Goal: Information Seeking & Learning: Learn about a topic

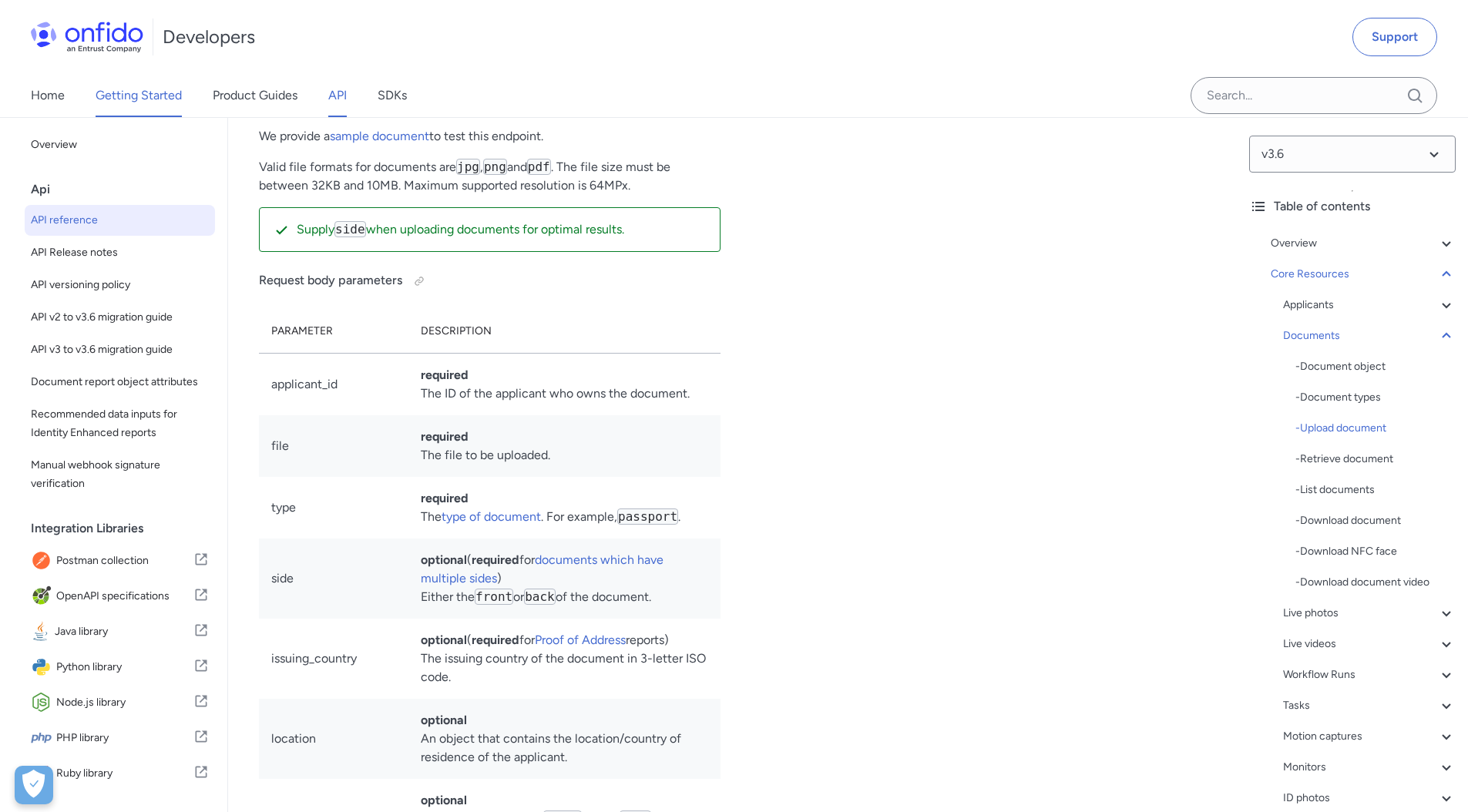
click at [146, 99] on link "Getting Started" at bounding box center [139, 96] width 86 height 43
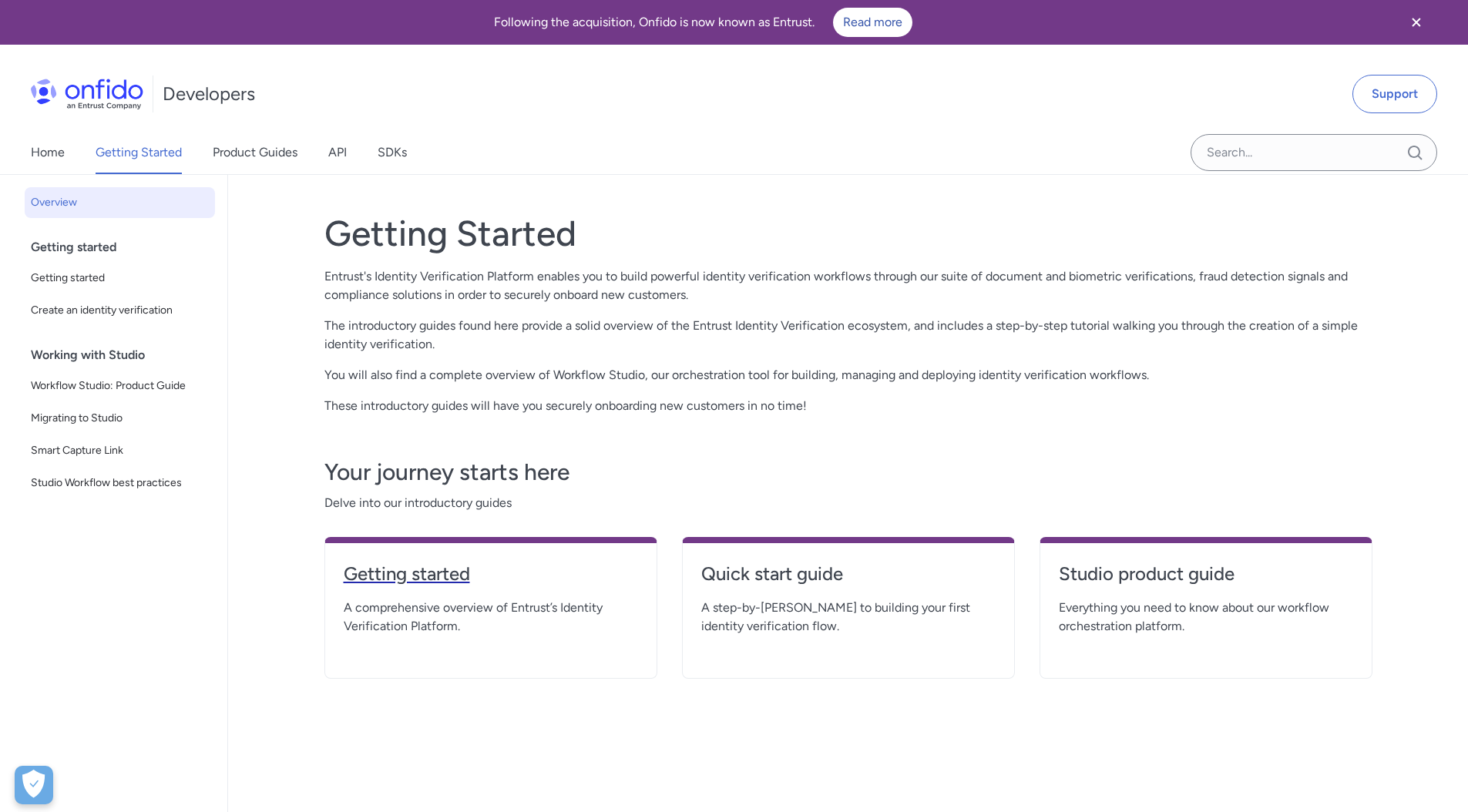
click at [422, 578] on h4 "Getting started" at bounding box center [491, 574] width 295 height 25
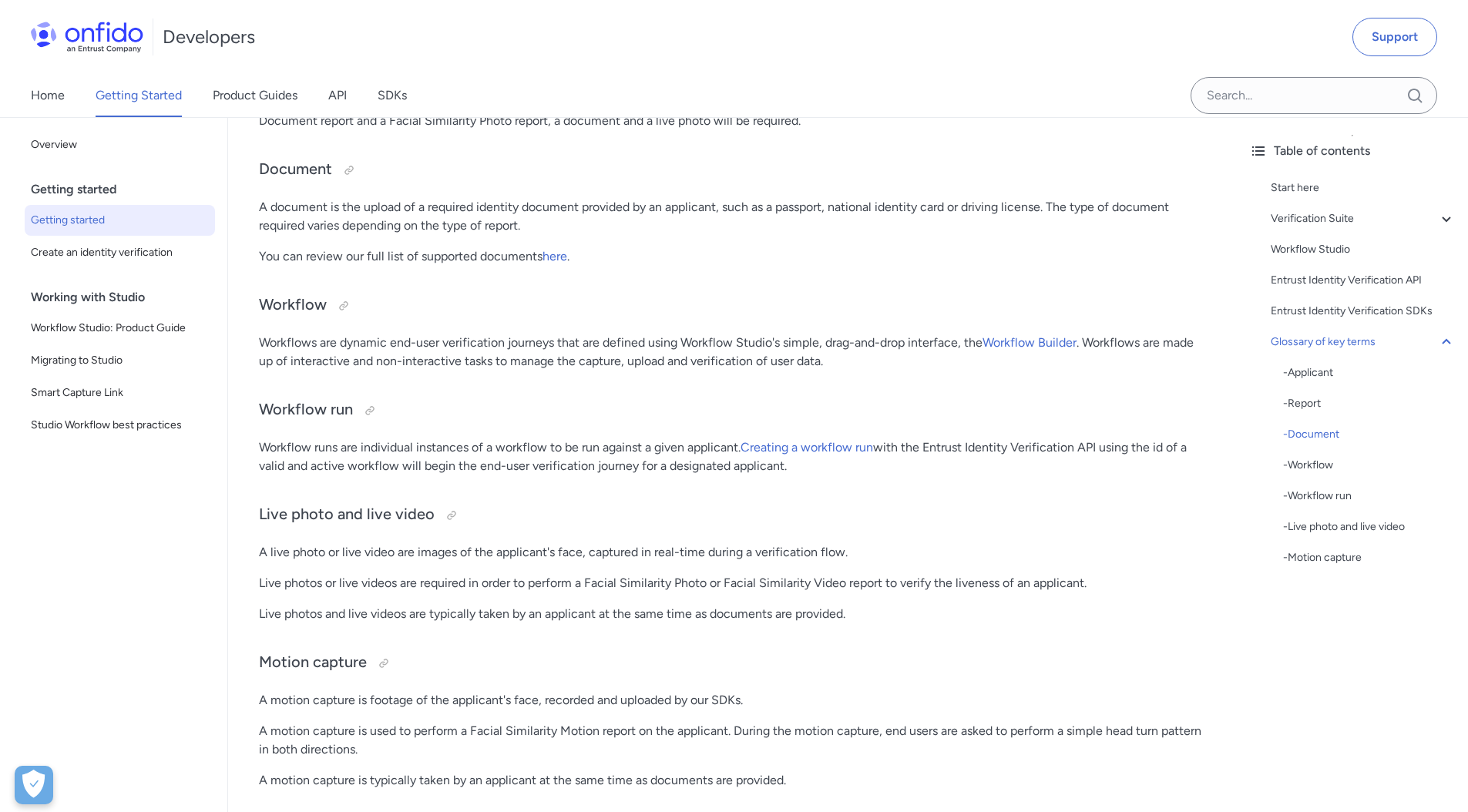
scroll to position [3856, 0]
click at [1301, 191] on div "Start here" at bounding box center [1363, 188] width 185 height 19
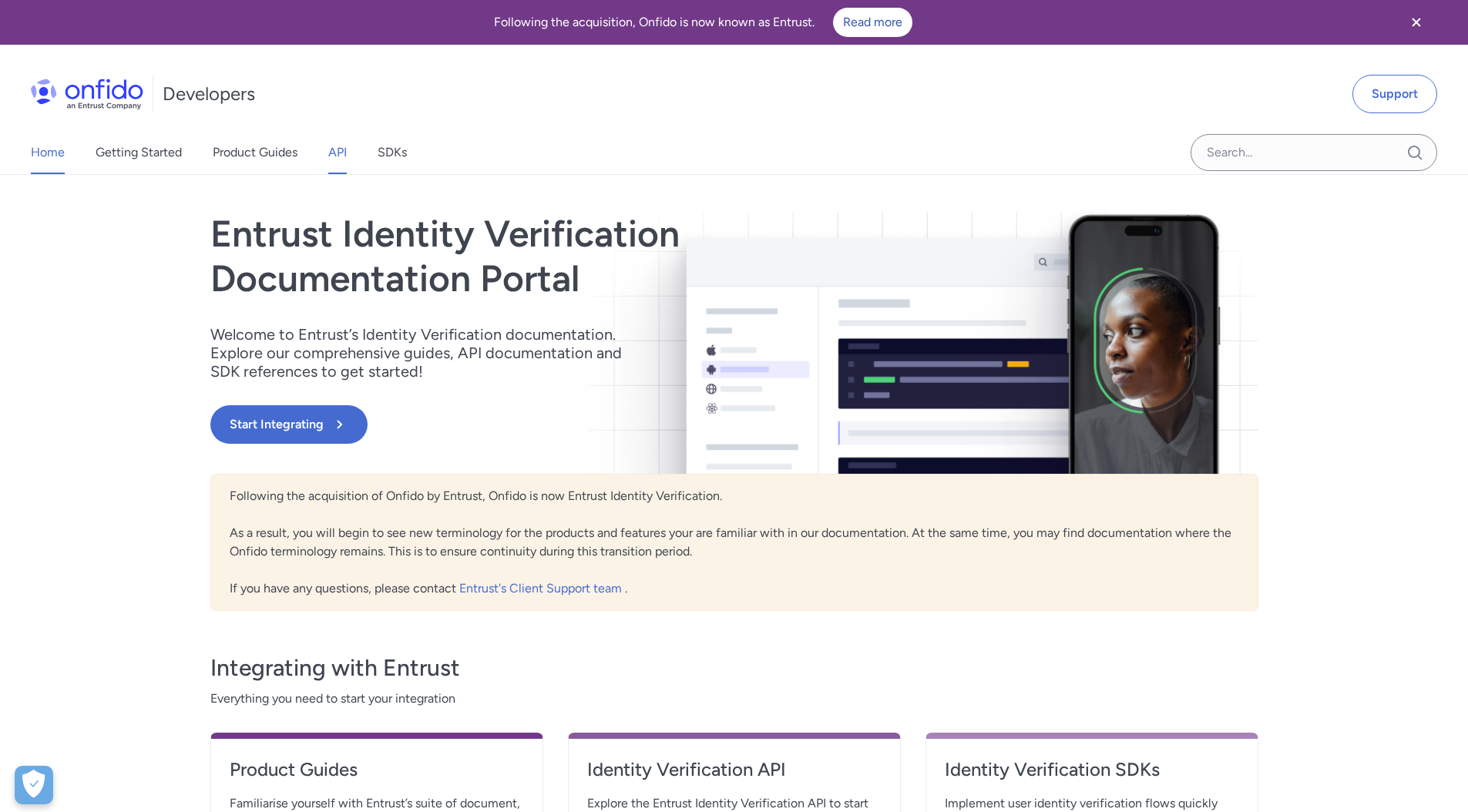
click at [331, 151] on link "API" at bounding box center [337, 152] width 19 height 43
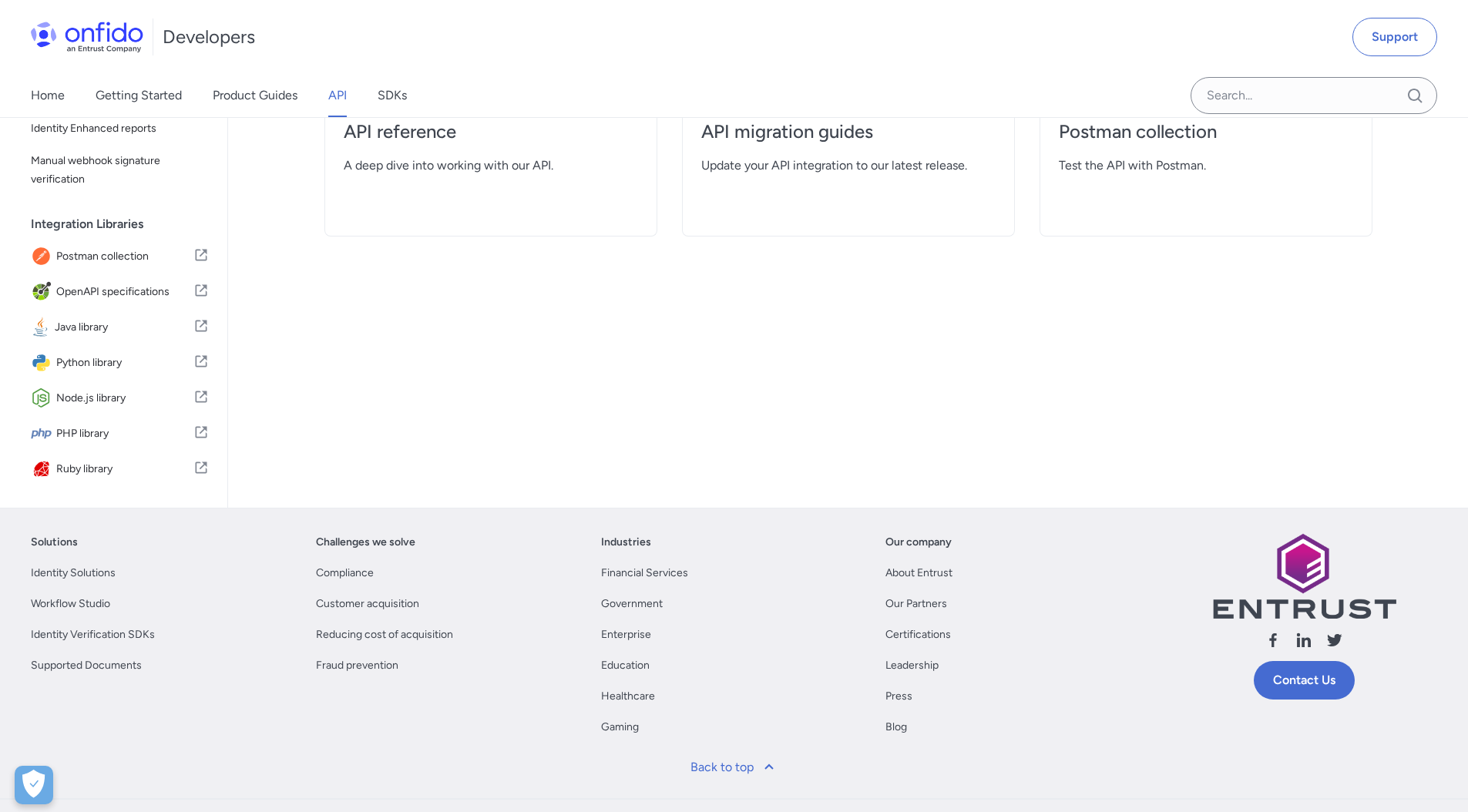
scroll to position [365, 0]
click at [390, 90] on link "SDKs" at bounding box center [392, 96] width 30 height 43
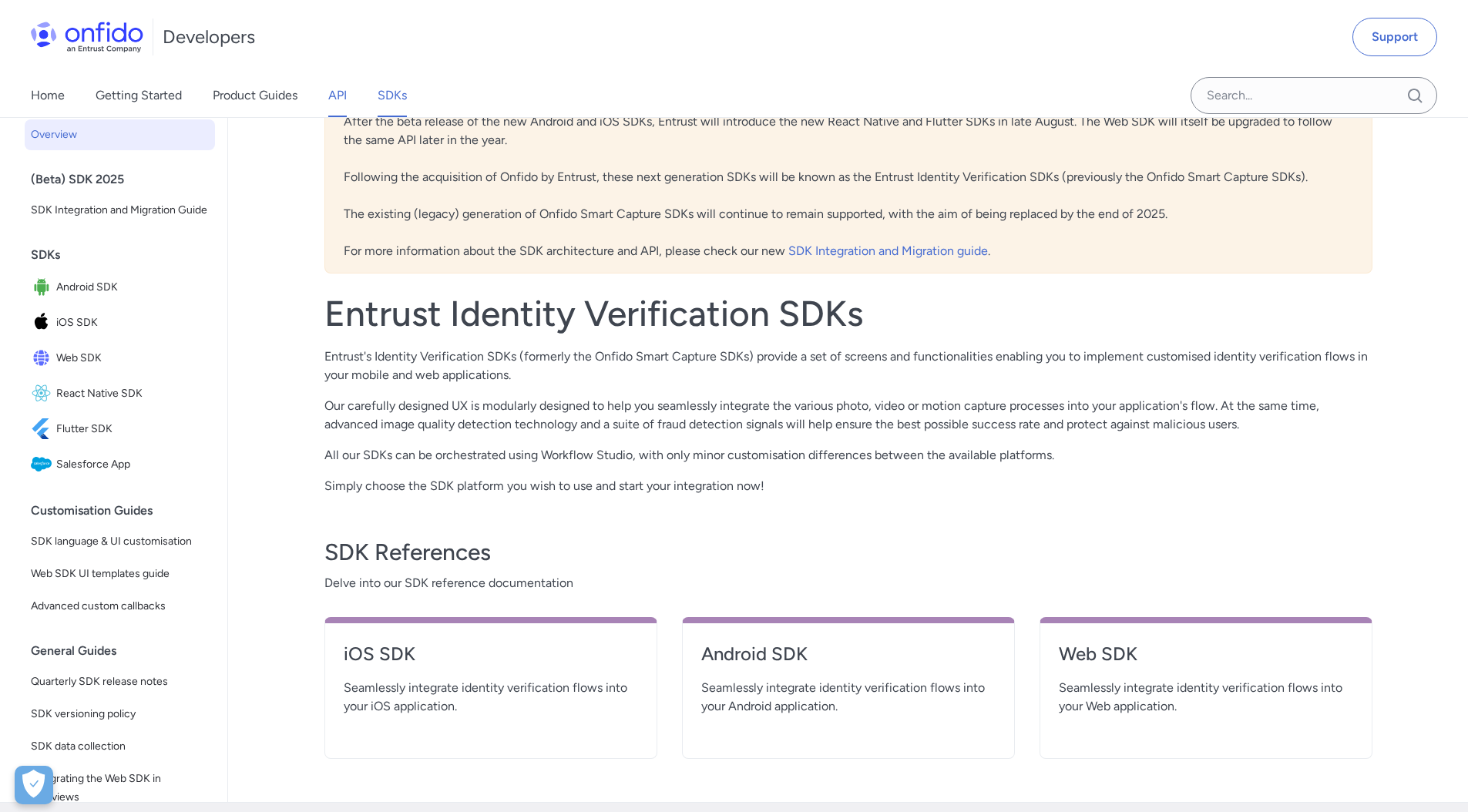
click at [335, 97] on link "API" at bounding box center [337, 96] width 19 height 43
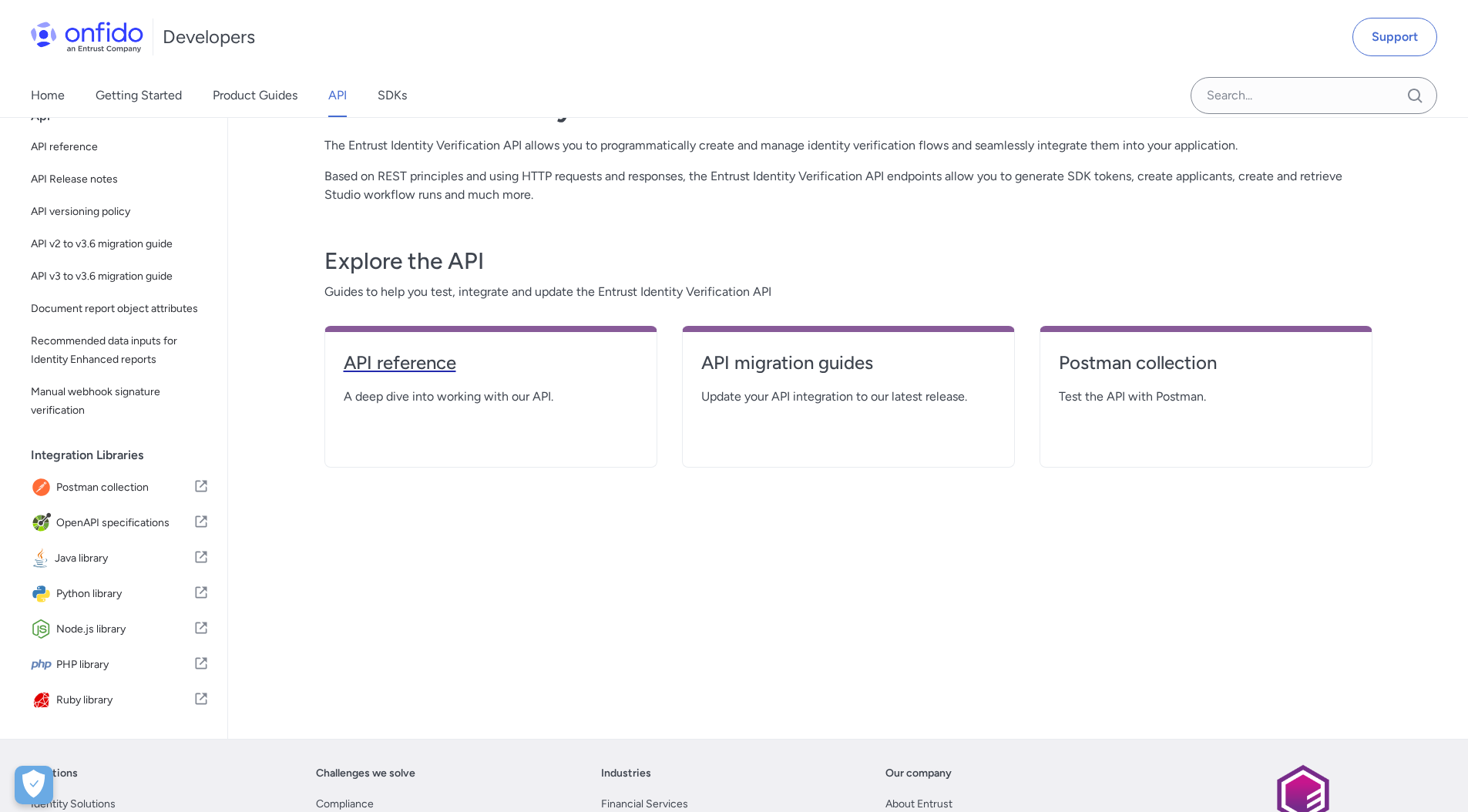
click at [395, 366] on h4 "API reference" at bounding box center [491, 363] width 295 height 25
select select "http"
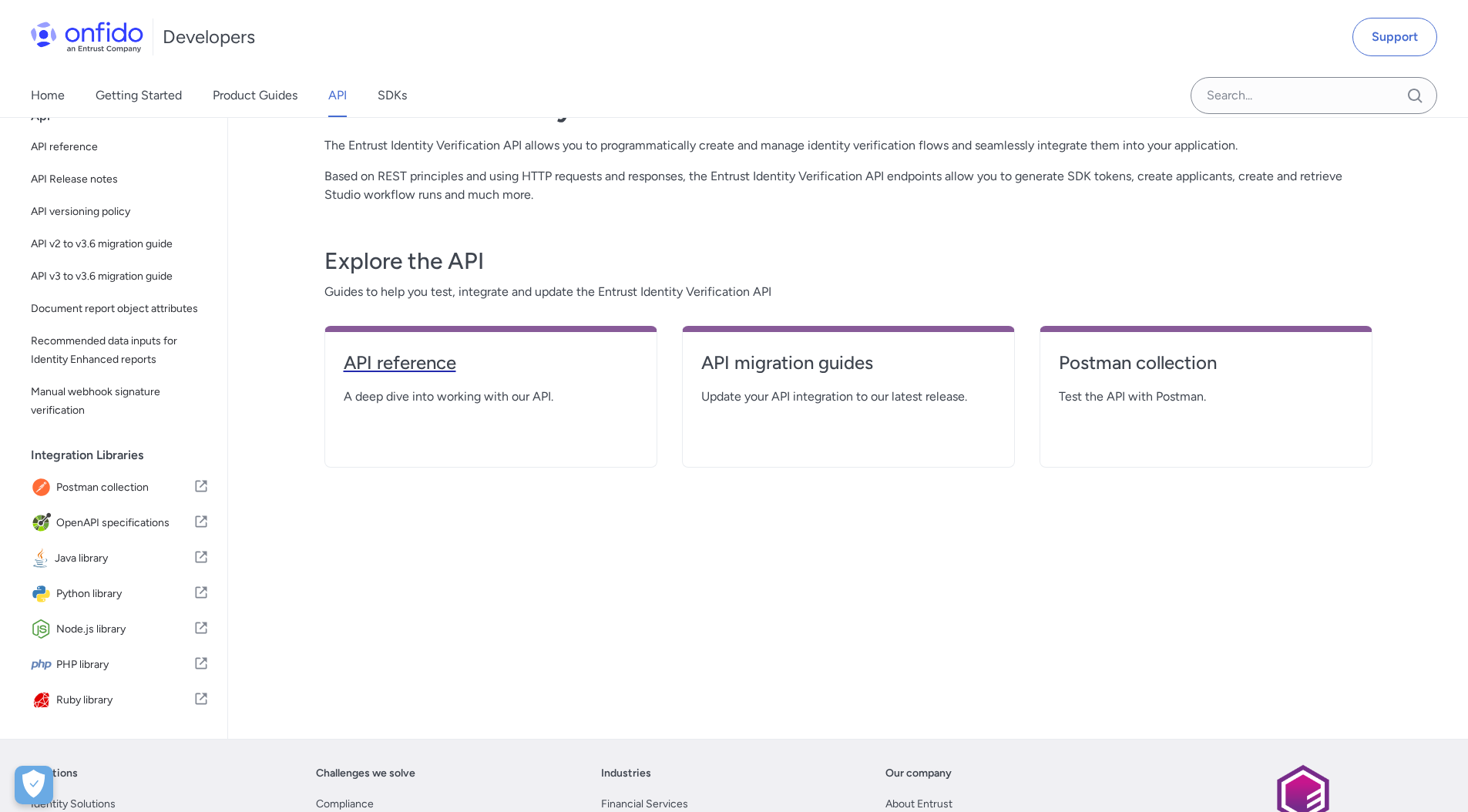
select select "http"
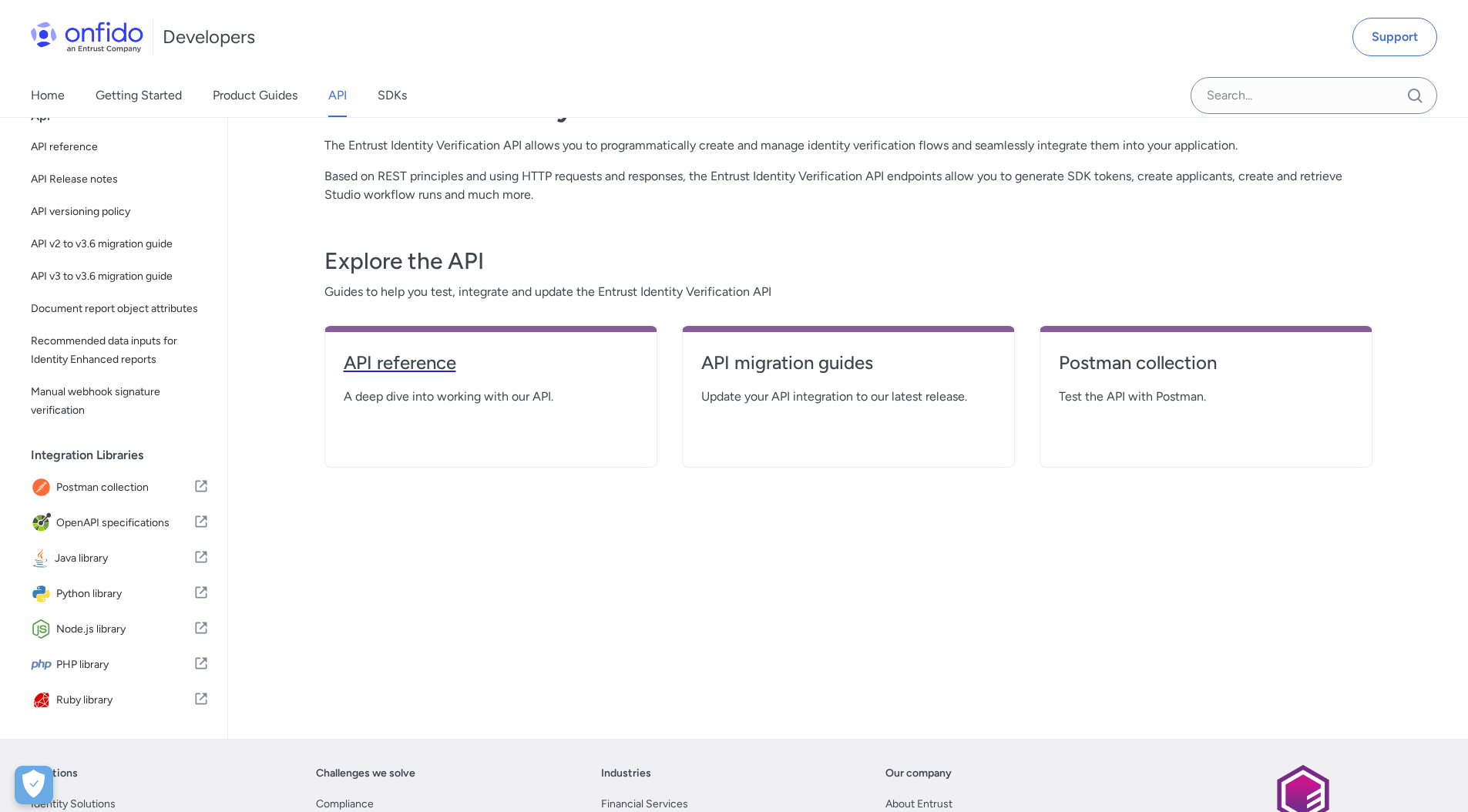
select select "http"
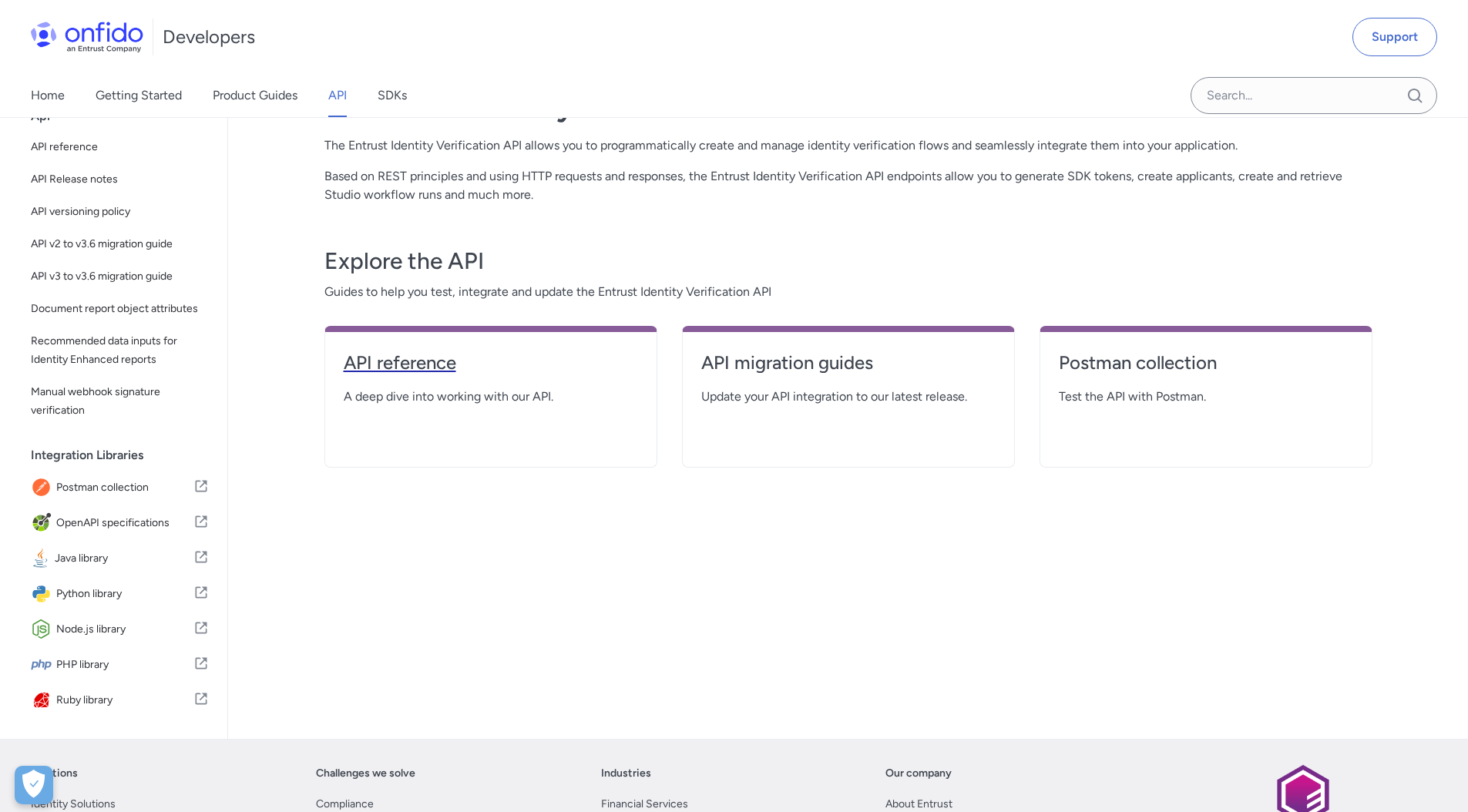
select select "http"
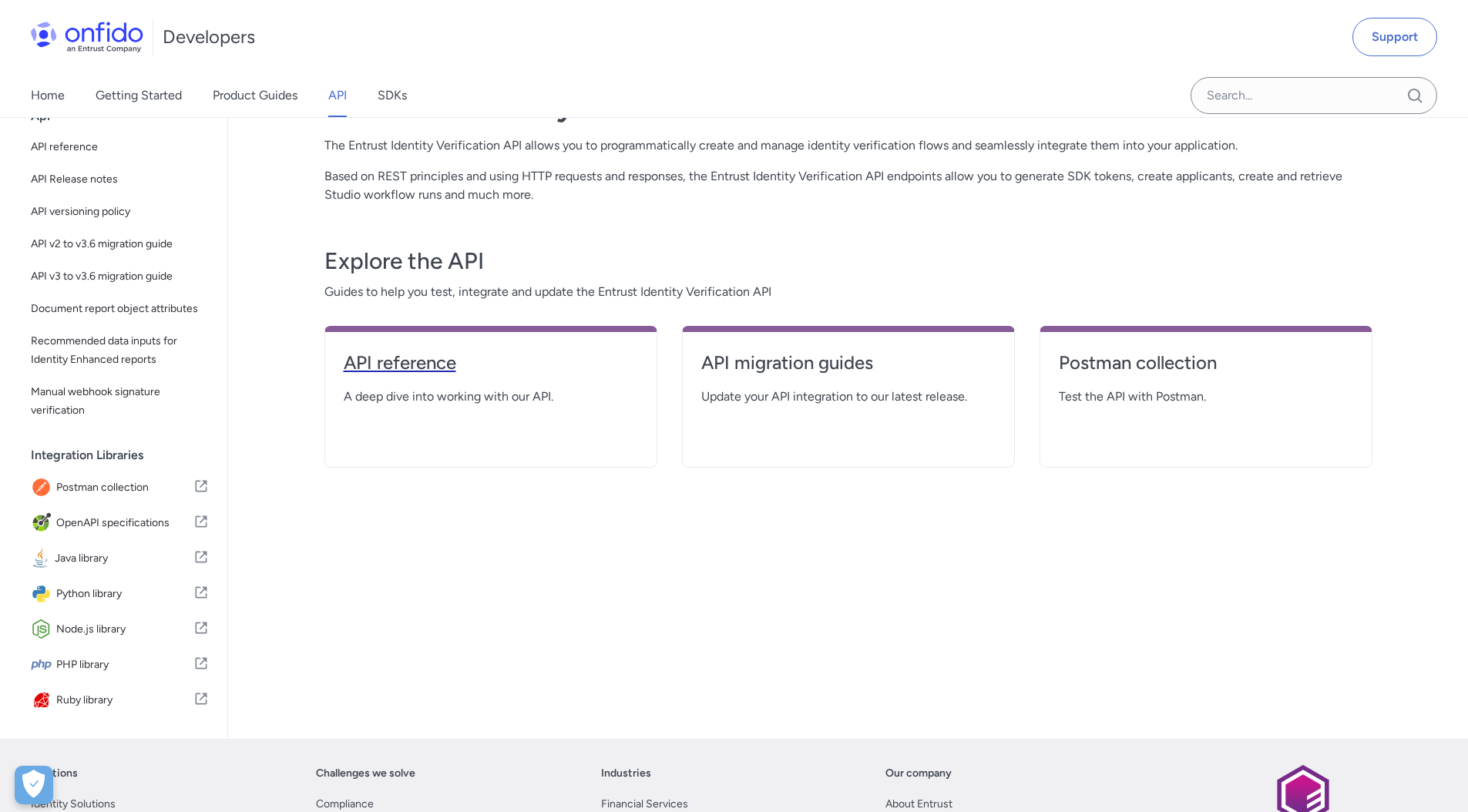
select select "http"
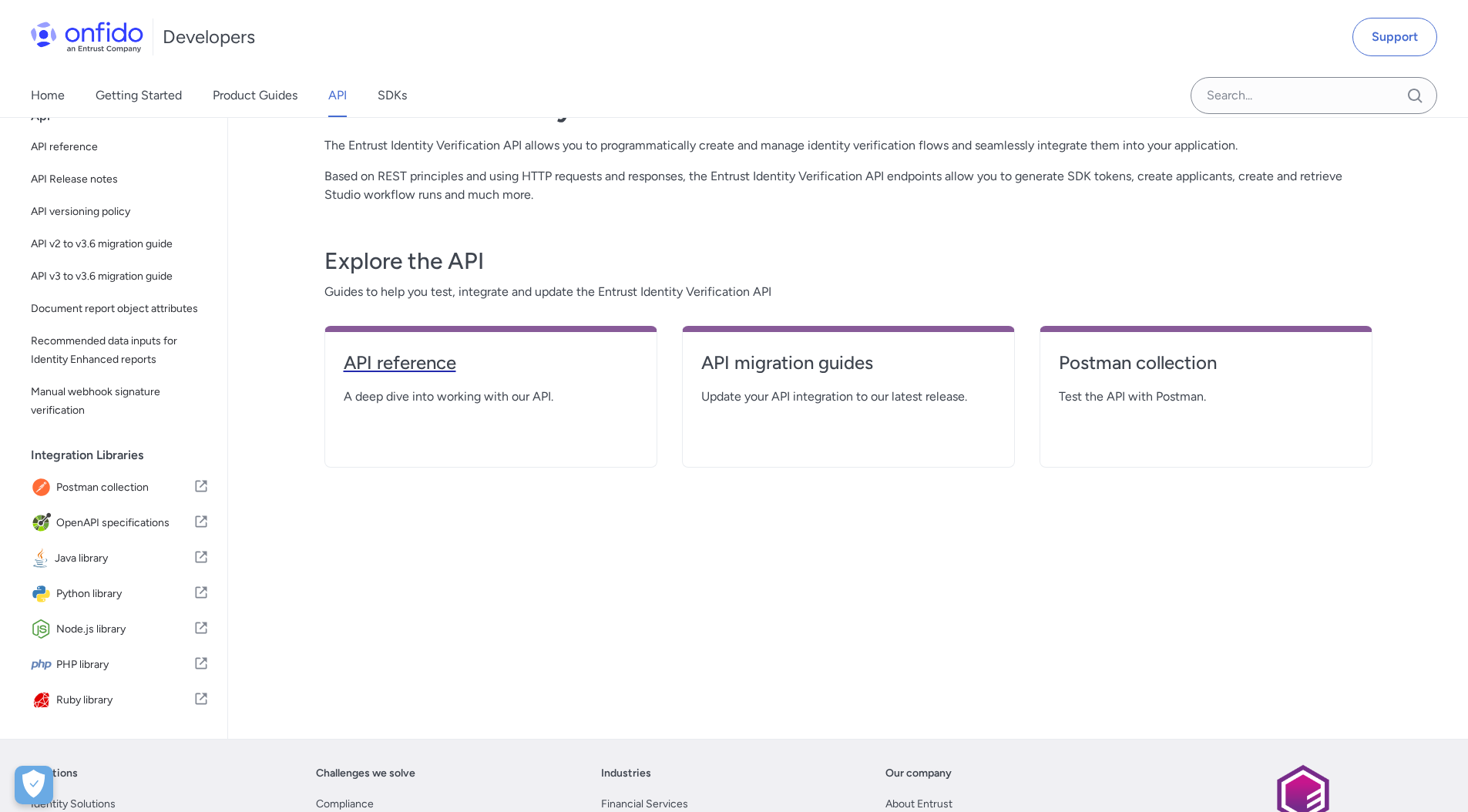
select select "http"
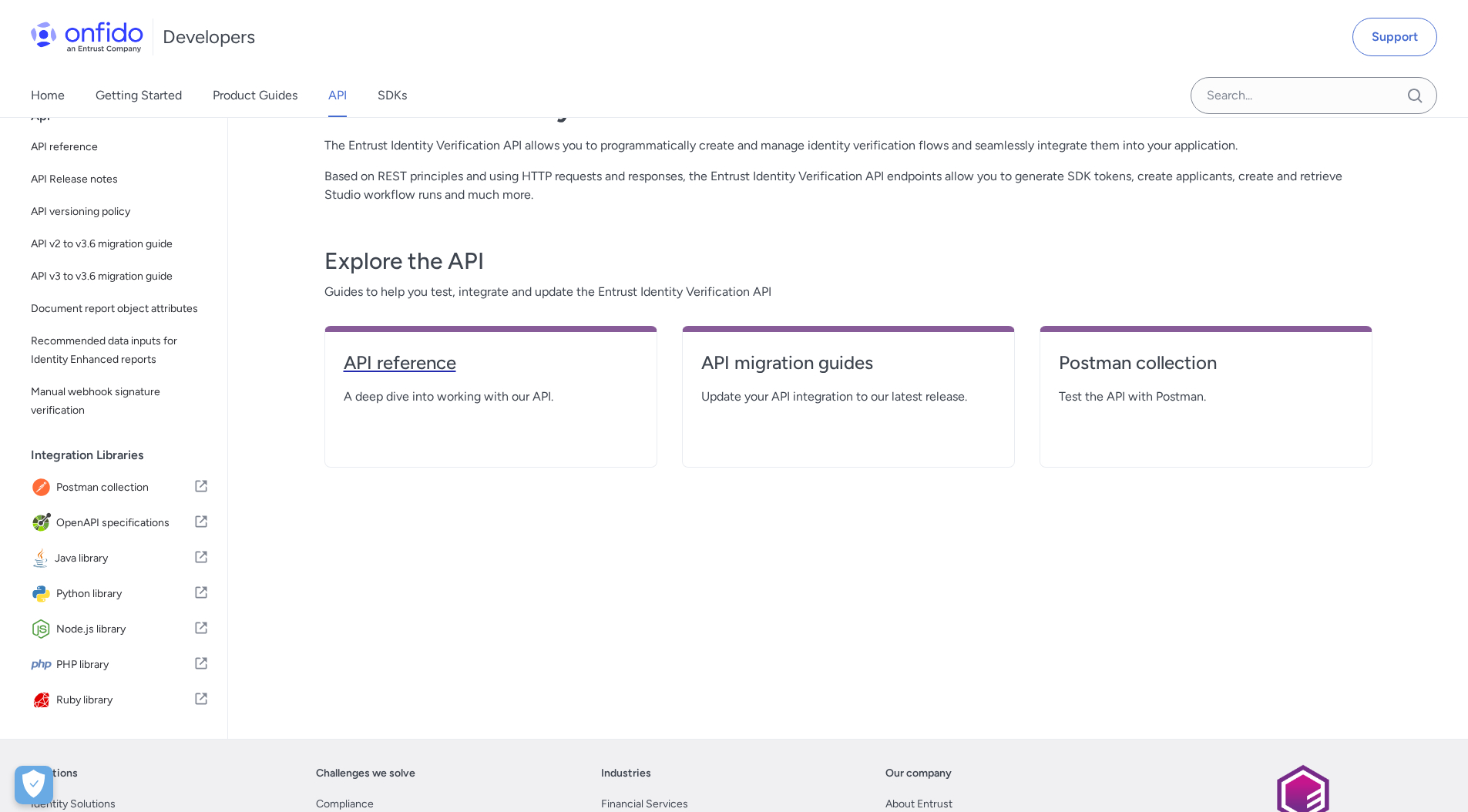
select select "http"
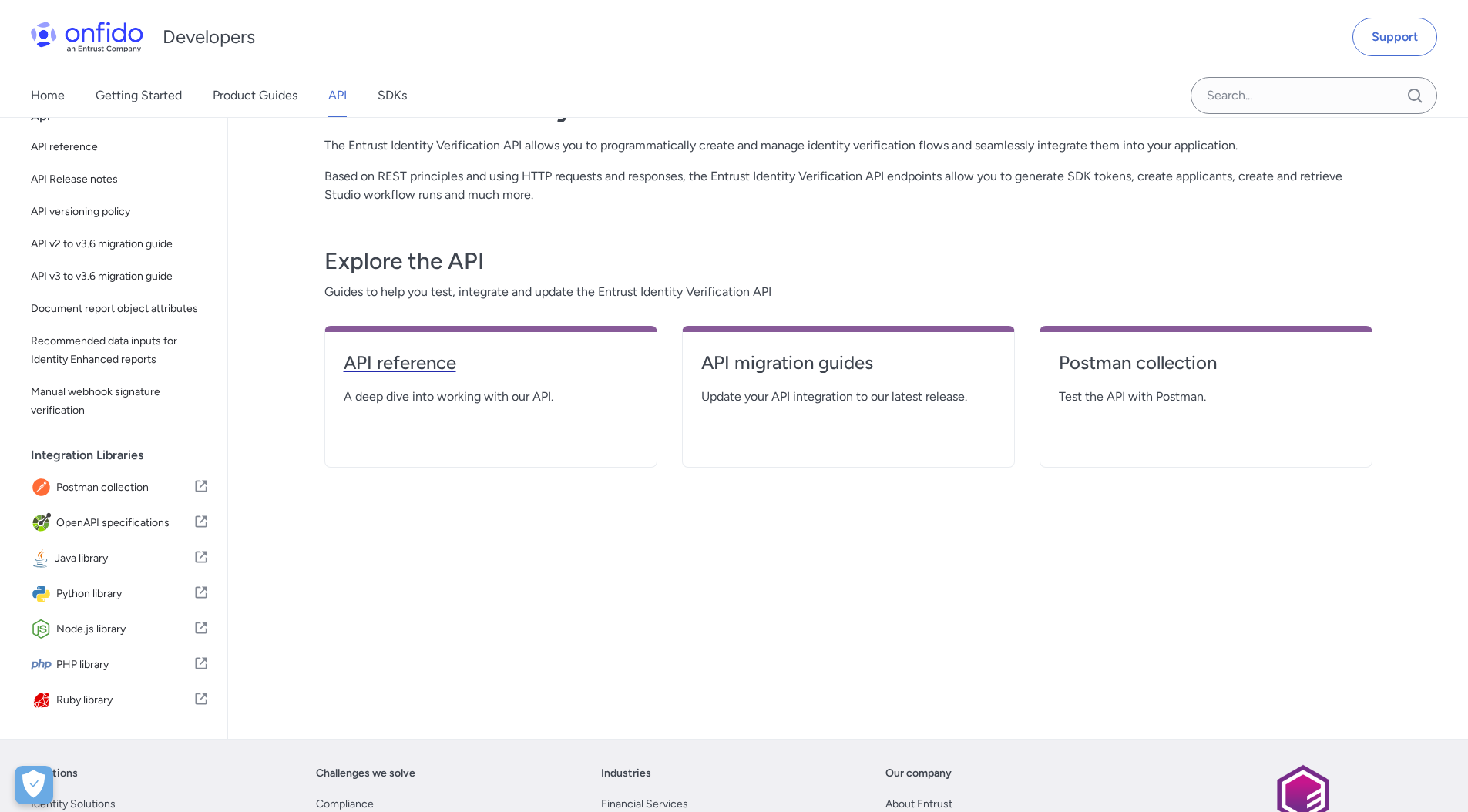
select select "http"
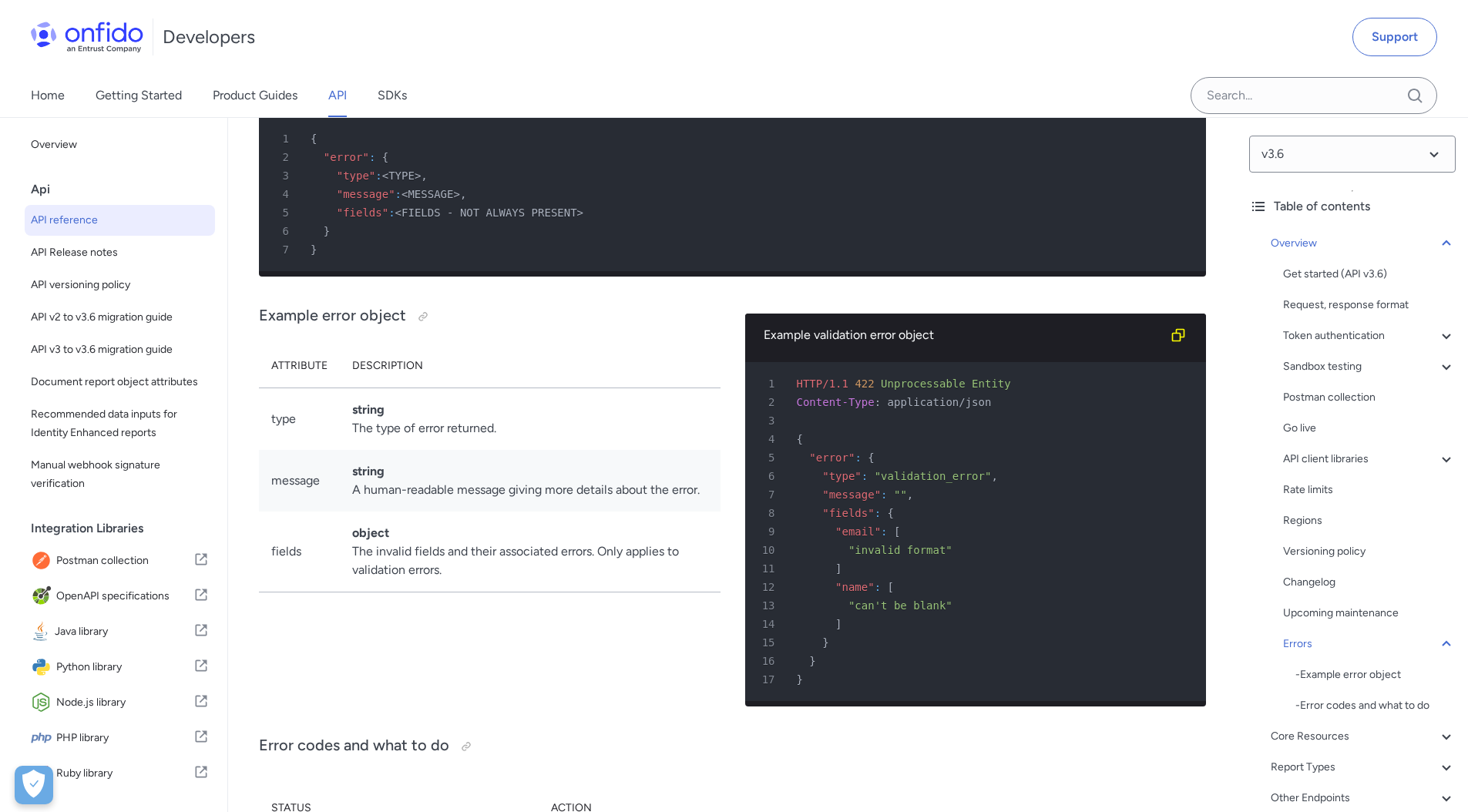
scroll to position [12933, 0]
